Goal: Transaction & Acquisition: Book appointment/travel/reservation

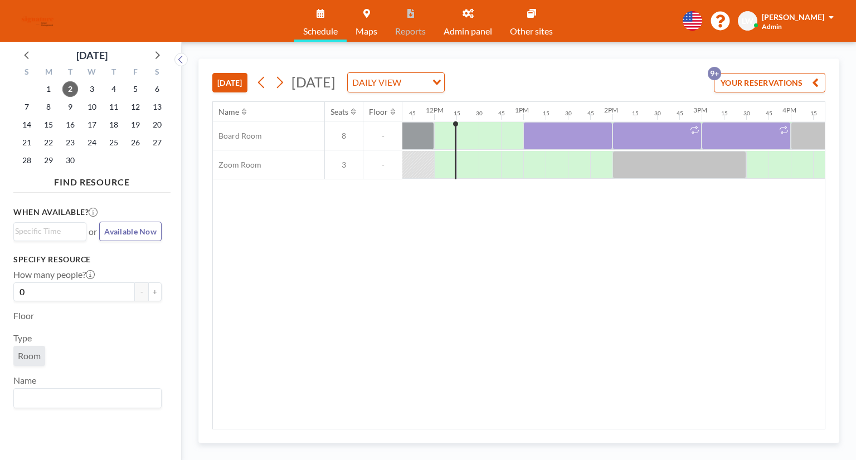
scroll to position [0, 1048]
click at [128, 93] on span "5" at bounding box center [136, 89] width 16 height 16
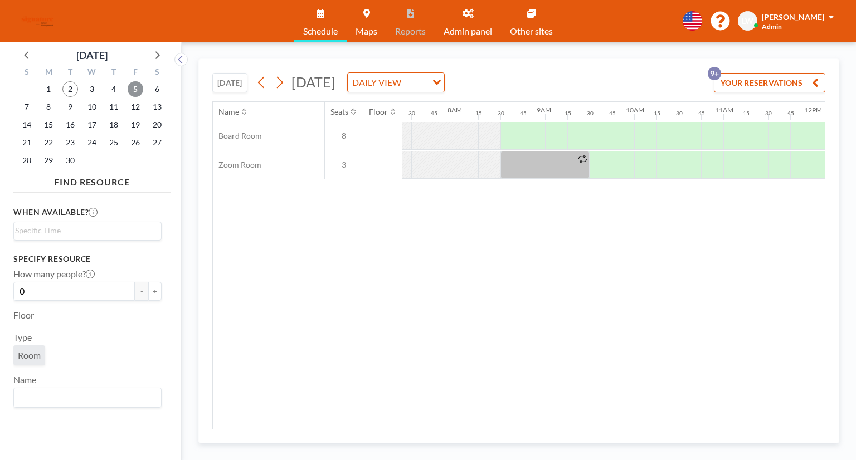
scroll to position [0, 691]
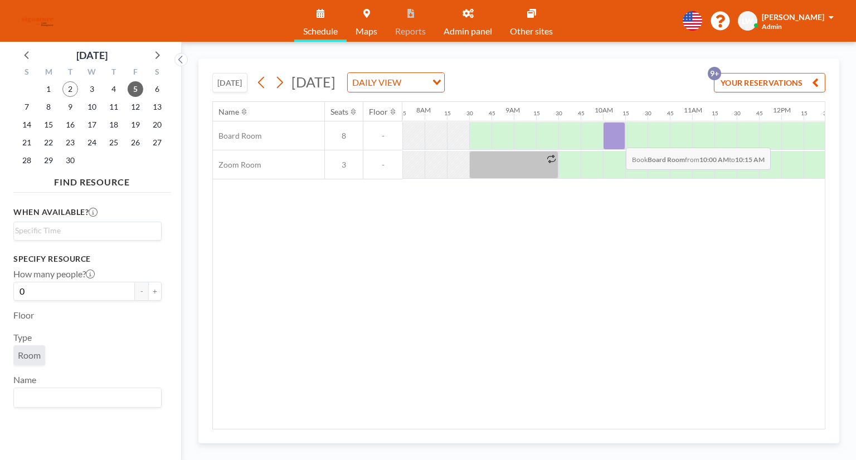
click at [617, 139] on div at bounding box center [614, 136] width 22 height 28
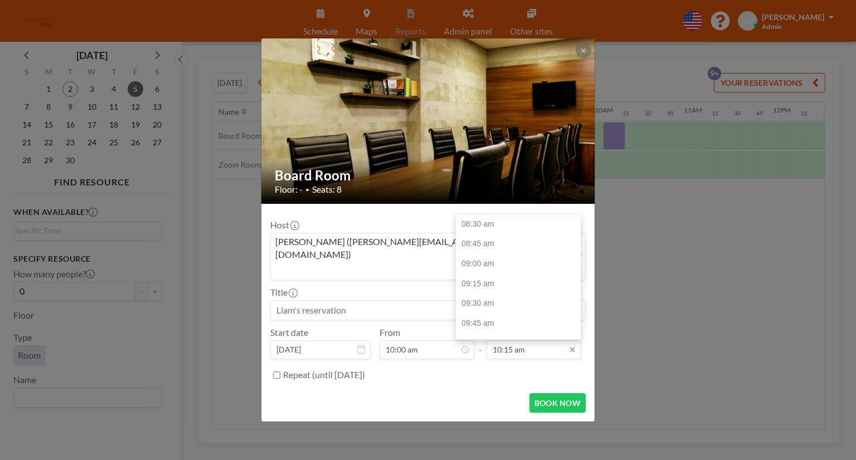
scroll to position [138, 0]
click at [516, 314] on div "11:30 am" at bounding box center [521, 324] width 130 height 20
type input "11:30 am"
click at [554, 393] on button "BOOK NOW" at bounding box center [557, 403] width 56 height 20
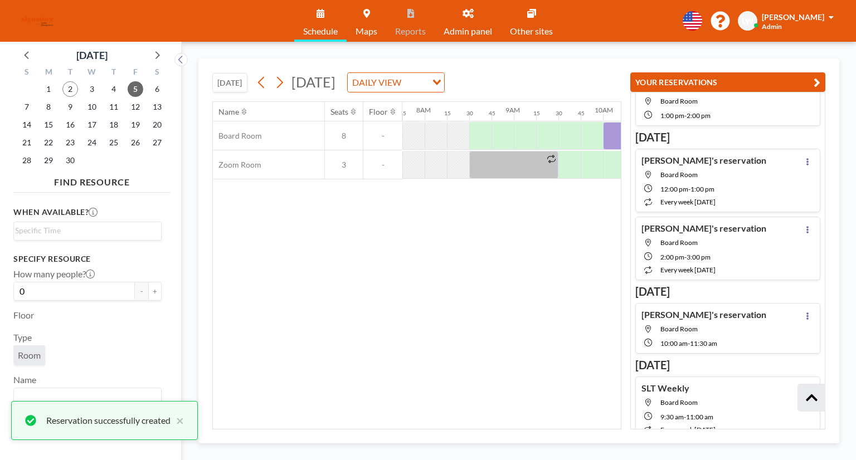
scroll to position [378, 0]
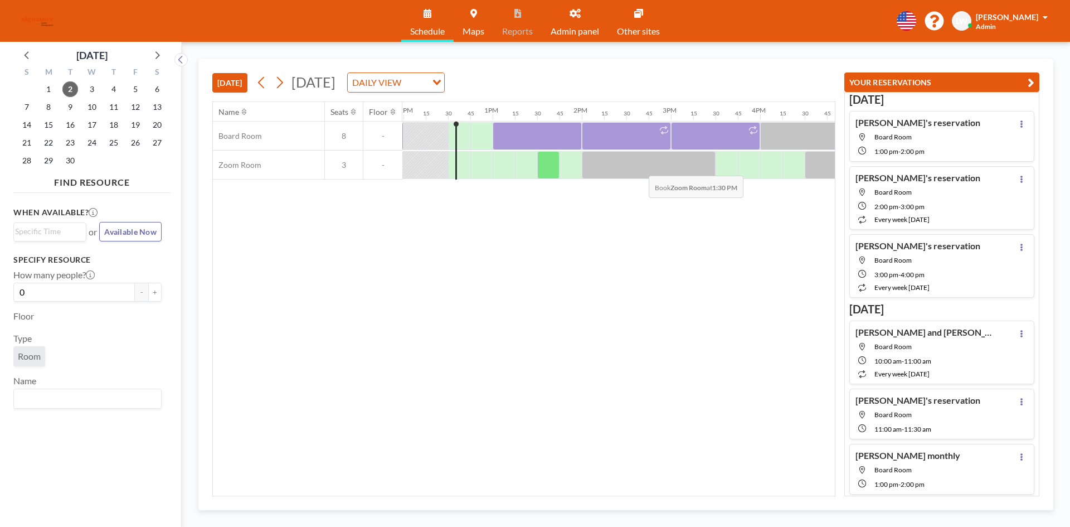
scroll to position [0, 1092]
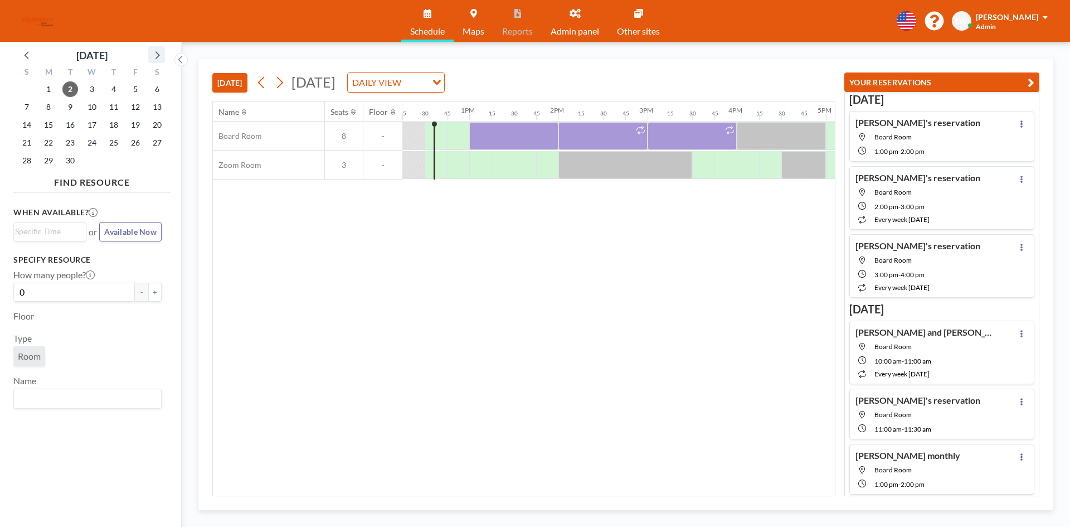
click at [154, 56] on icon at bounding box center [156, 54] width 14 height 14
click at [93, 106] on span "8" at bounding box center [92, 107] width 16 height 16
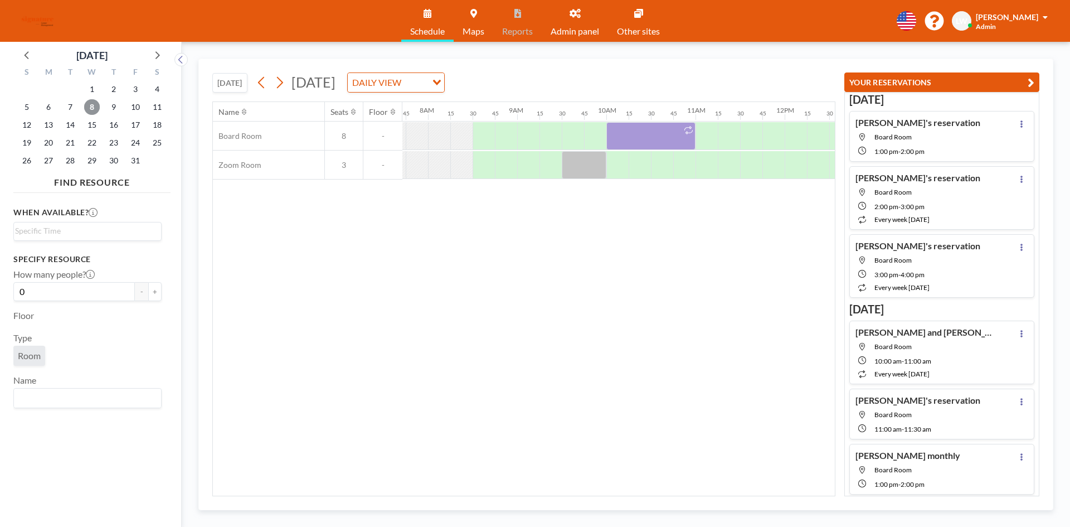
scroll to position [0, 691]
click at [703, 139] on div at bounding box center [703, 136] width 22 height 28
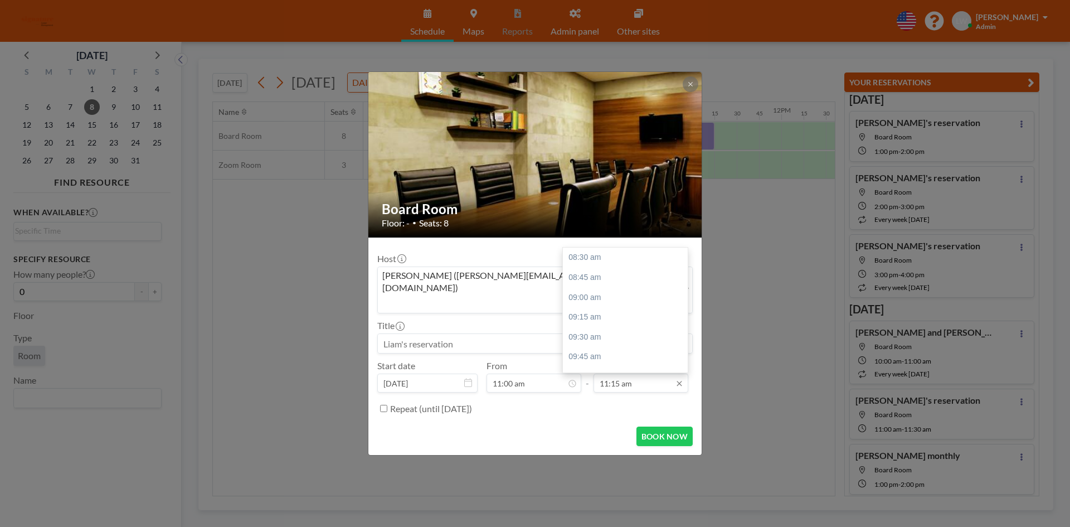
scroll to position [218, 0]
click at [600, 290] on div "11:45 am" at bounding box center [628, 297] width 130 height 20
type input "11:45 am"
click at [662, 427] on button "BOOK NOW" at bounding box center [664, 436] width 56 height 20
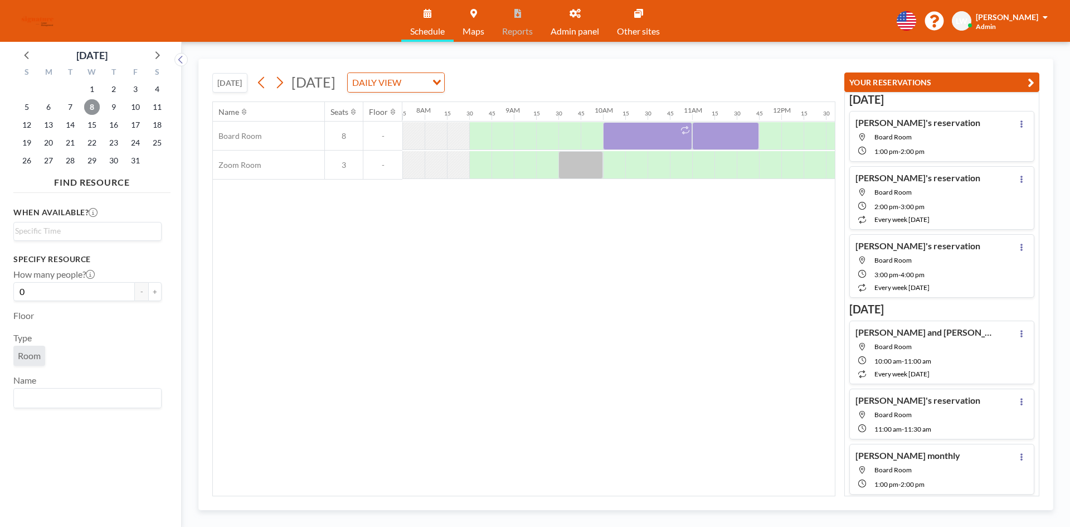
click at [98, 106] on span "8" at bounding box center [92, 107] width 16 height 16
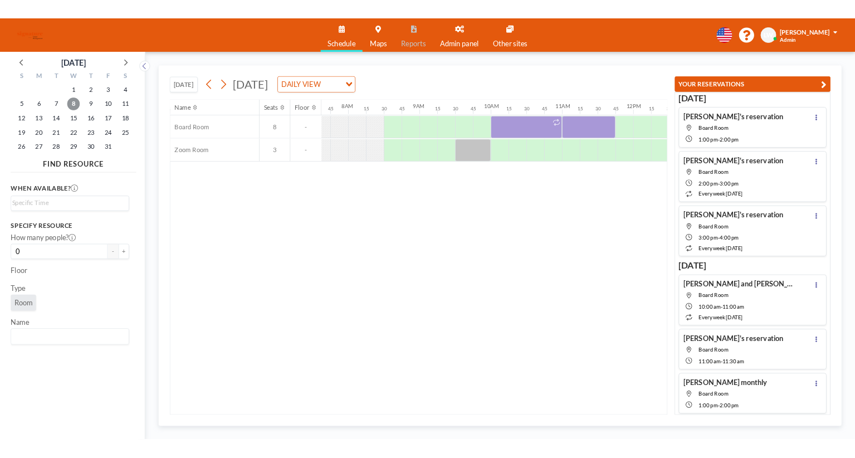
scroll to position [0, 691]
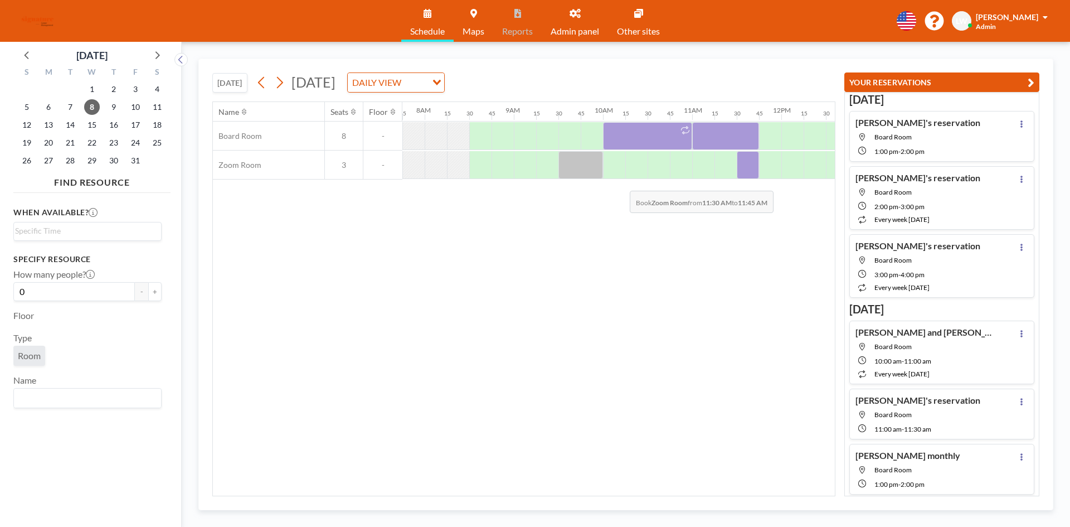
drag, startPoint x: 747, startPoint y: 174, endPoint x: 758, endPoint y: 222, distance: 49.6
click at [758, 222] on div "Name Seats Floor 12AM 15 30 45 1AM 15 30 45 2AM 15 30 45 3AM 15 30 45 4AM 15 30…" at bounding box center [524, 298] width 622 height 393
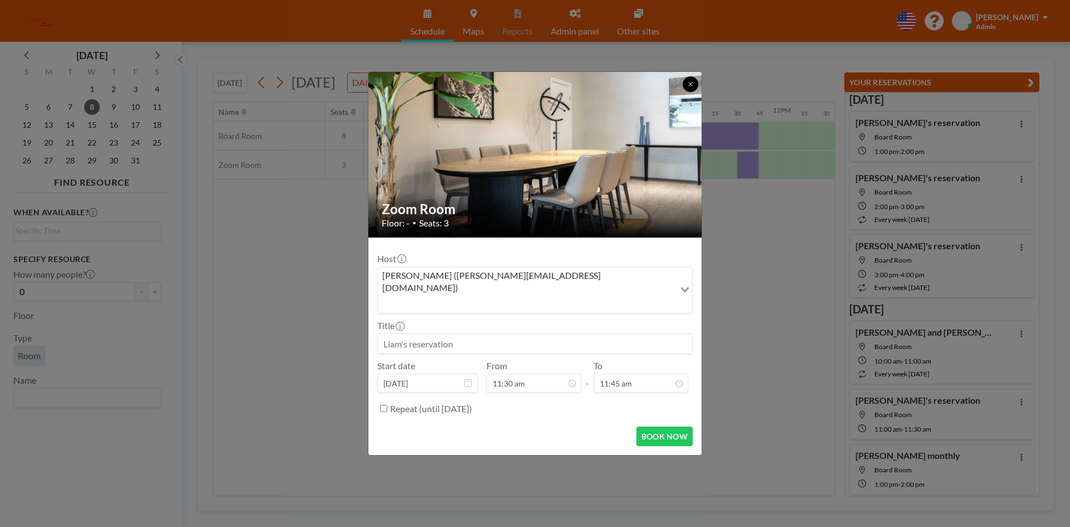
click at [694, 92] on button at bounding box center [691, 84] width 16 height 16
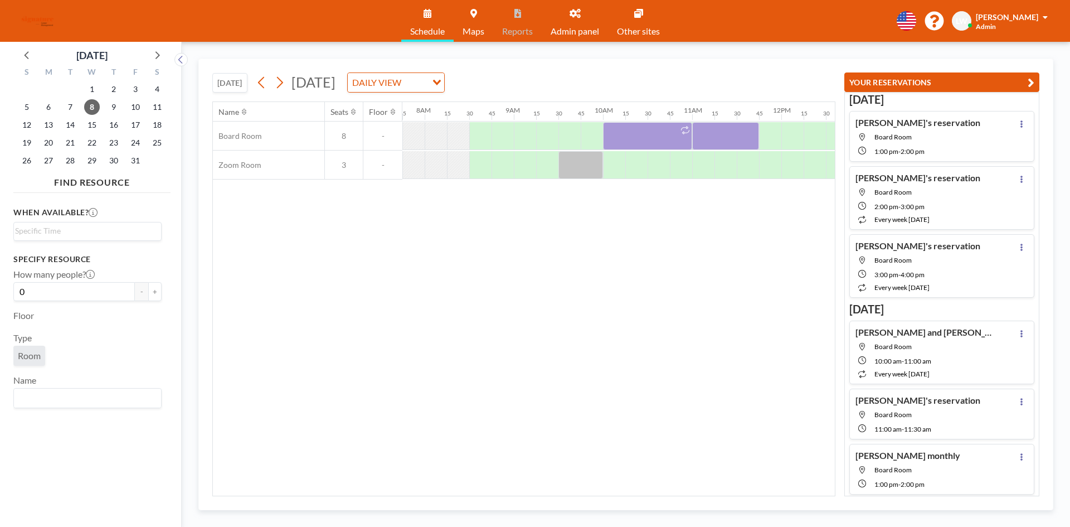
click at [1031, 82] on icon "button" at bounding box center [1031, 82] width 7 height 13
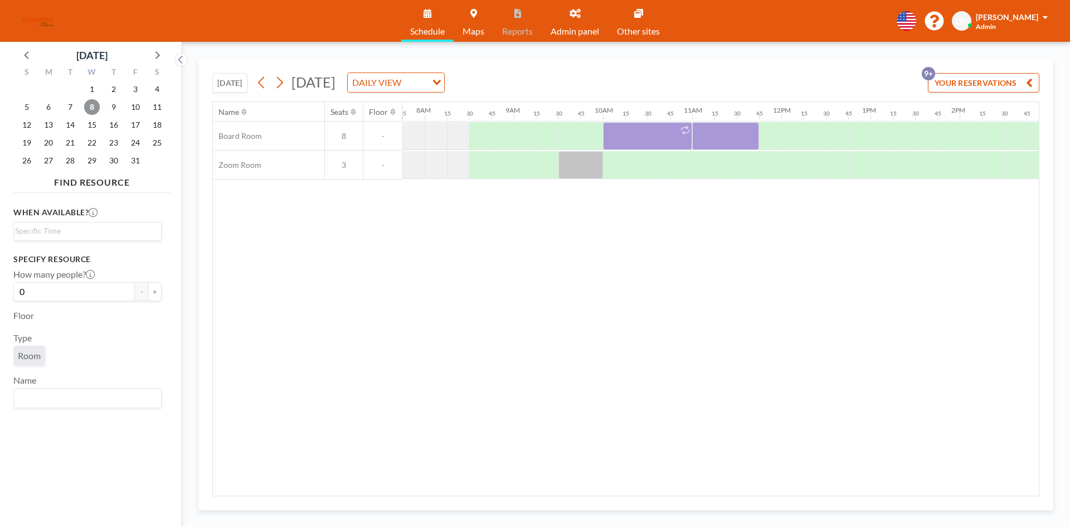
click at [88, 101] on span "8" at bounding box center [92, 107] width 16 height 16
click at [761, 322] on div "Name Seats Floor 12AM 15 30 45 1AM 15 30 45 2AM 15 30 45 3AM 15 30 45 4AM 15 30…" at bounding box center [626, 298] width 826 height 393
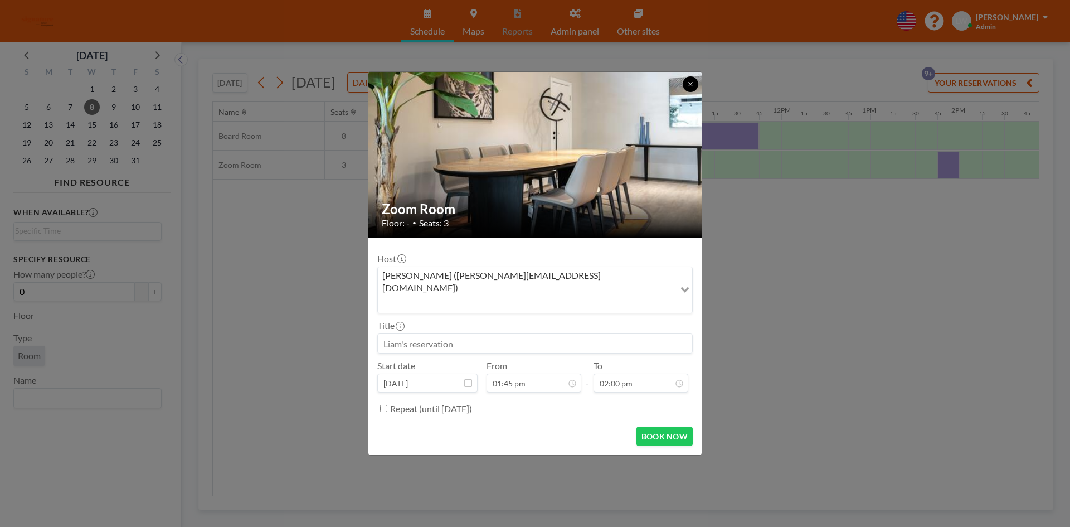
click at [694, 92] on button at bounding box center [691, 84] width 16 height 16
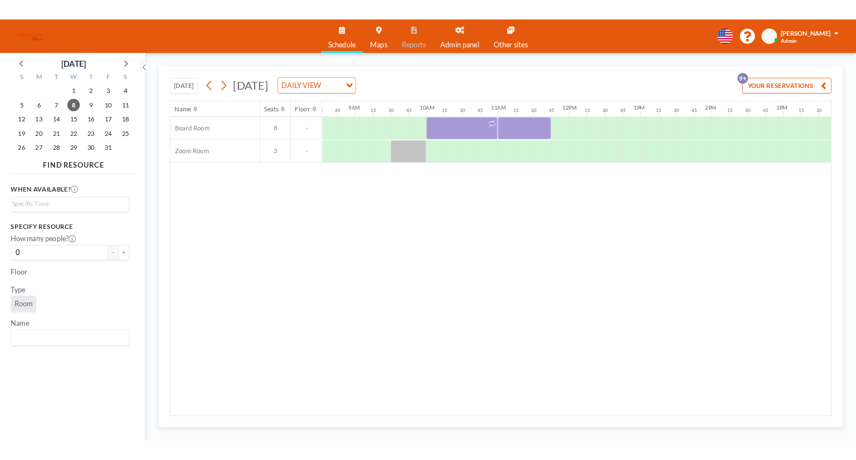
scroll to position [0, 757]
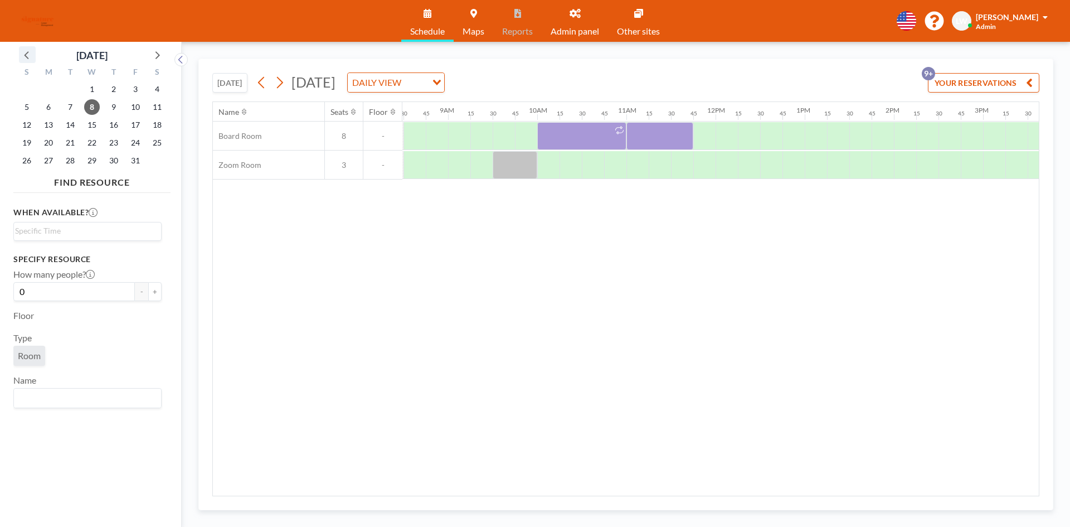
click at [30, 57] on icon at bounding box center [27, 54] width 14 height 14
